Goal: Task Accomplishment & Management: Use online tool/utility

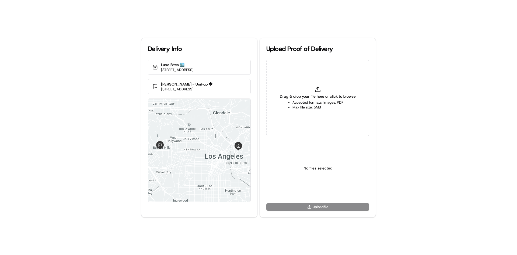
click at [319, 90] on icon at bounding box center [318, 89] width 6 height 6
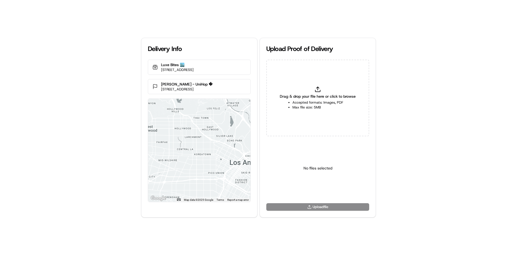
type input "C:\fakepath\b15d955ce1f543d2a8e9efe27c2d51c2.jpeg"
click at [315, 189] on html "Delivery Info Luxe Bites 🏙️ 3317 N Mission Rd k1, Los Angeles, CA 90031, USA Le…" at bounding box center [258, 127] width 517 height 255
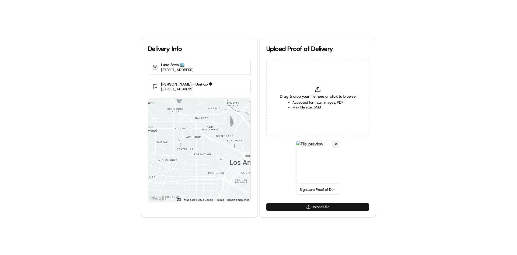
click at [324, 208] on button "Upload 1 file" at bounding box center [318, 207] width 103 height 8
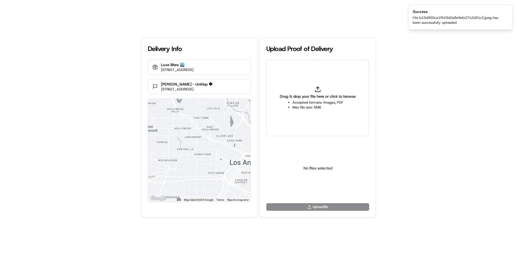
click at [307, 106] on li "Max file size: 5MB" at bounding box center [318, 107] width 51 height 5
type input "C:\fakepath\e5ac01727bad453e8e18952d2157b85d.jpeg"
click at [315, 192] on html "Delivery Info Luxe Bites 🏙️ 3317 N Mission Rd k1, Los Angeles, CA 90031, USA Le…" at bounding box center [258, 127] width 517 height 255
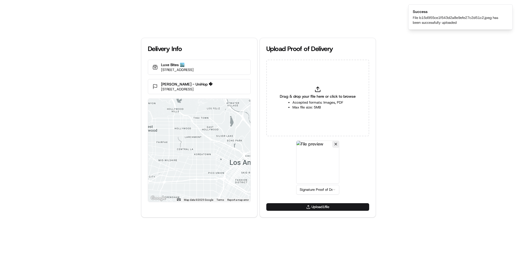
click at [325, 213] on div "Upload 1 file" at bounding box center [318, 210] width 116 height 14
click at [325, 208] on button "Upload 1 file" at bounding box center [318, 207] width 103 height 8
